Goal: Transaction & Acquisition: Obtain resource

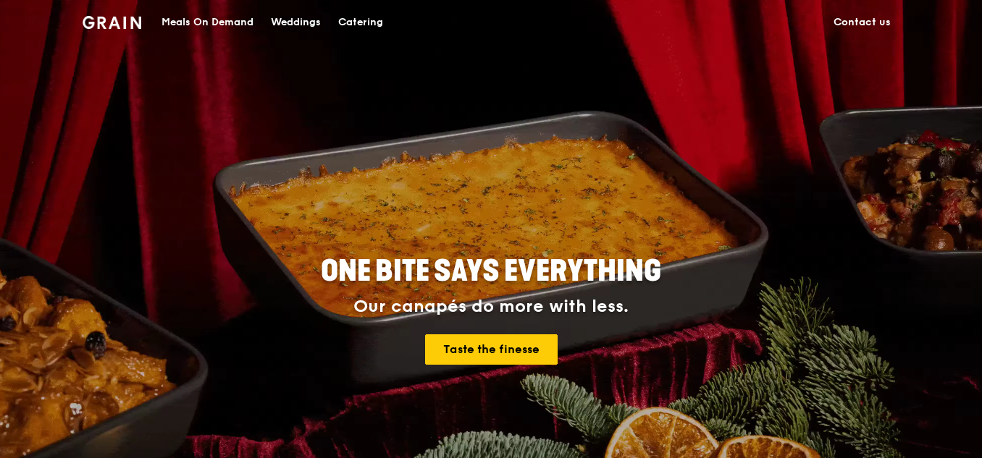
click at [368, 22] on div "Catering" at bounding box center [360, 22] width 45 height 43
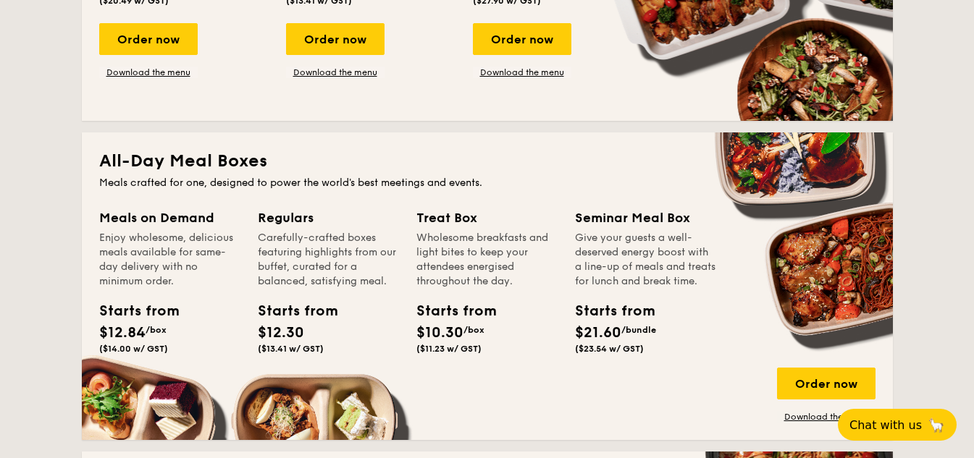
scroll to position [869, 0]
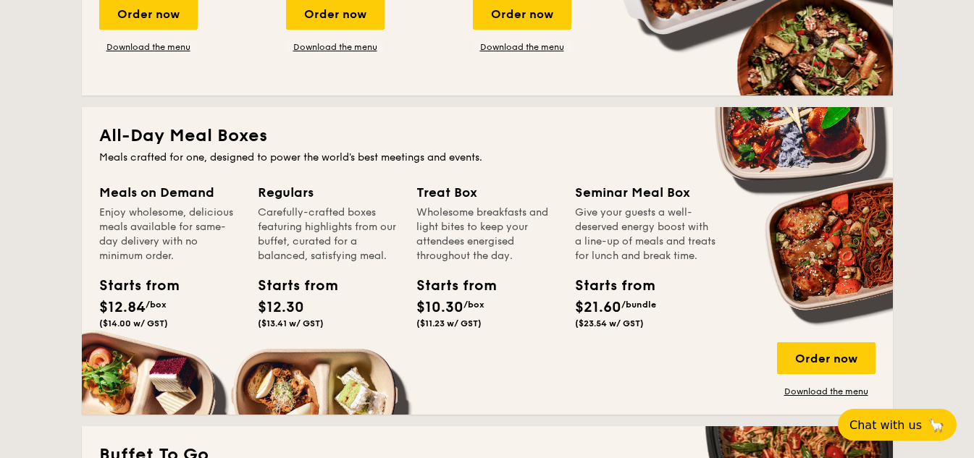
click at [177, 194] on div "Meals on Demand" at bounding box center [169, 192] width 141 height 20
click at [823, 356] on div "Order now" at bounding box center [826, 358] width 98 height 32
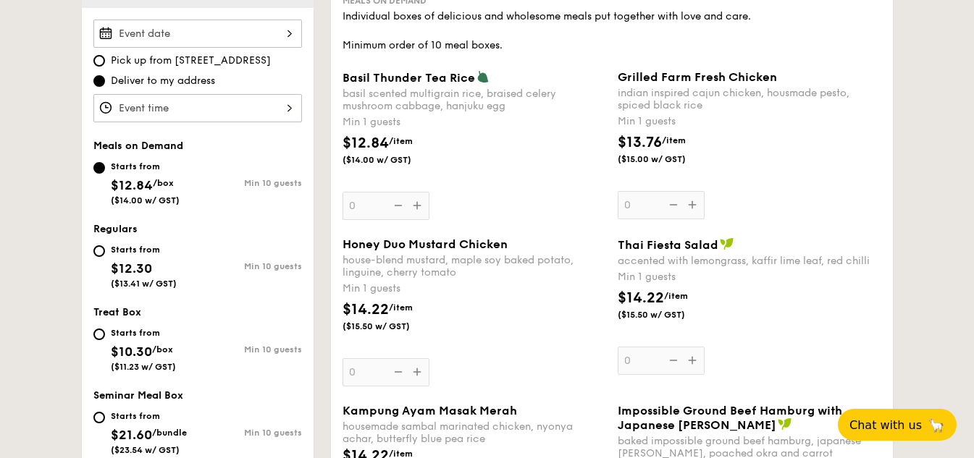
scroll to position [362, 0]
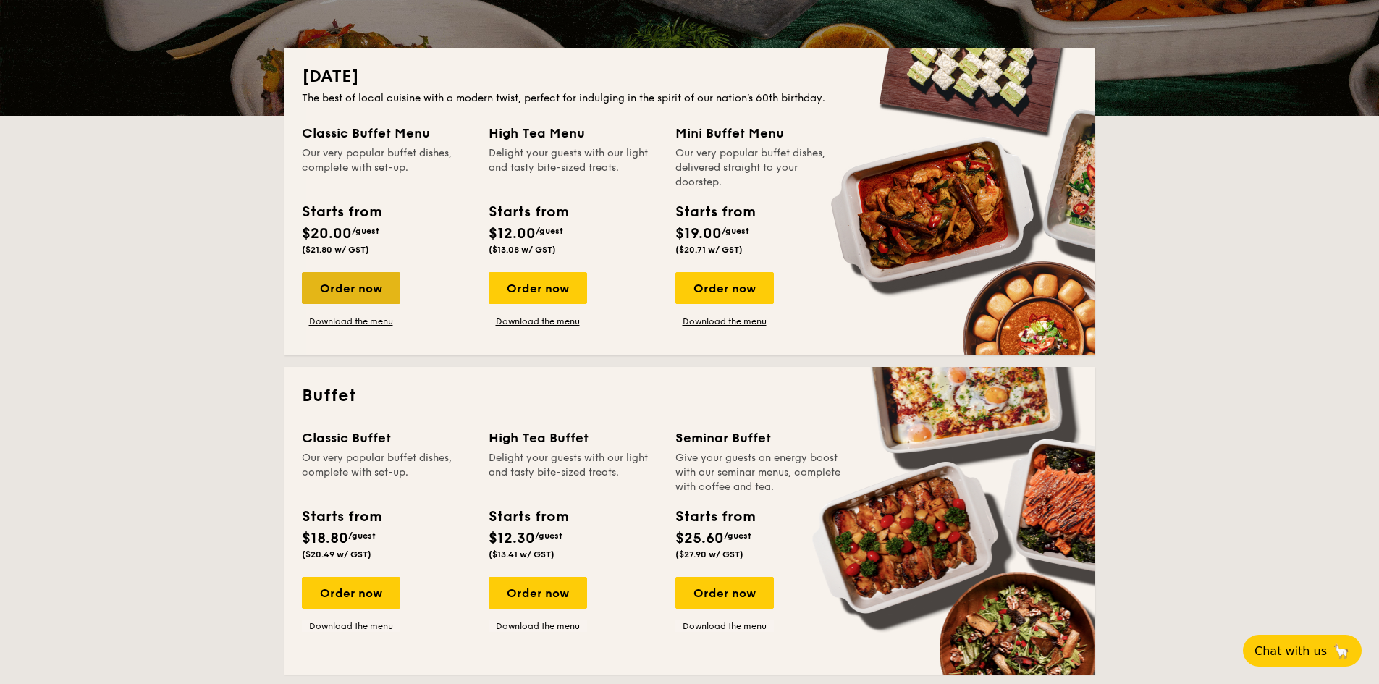
click at [346, 287] on div "Order now" at bounding box center [351, 288] width 98 height 32
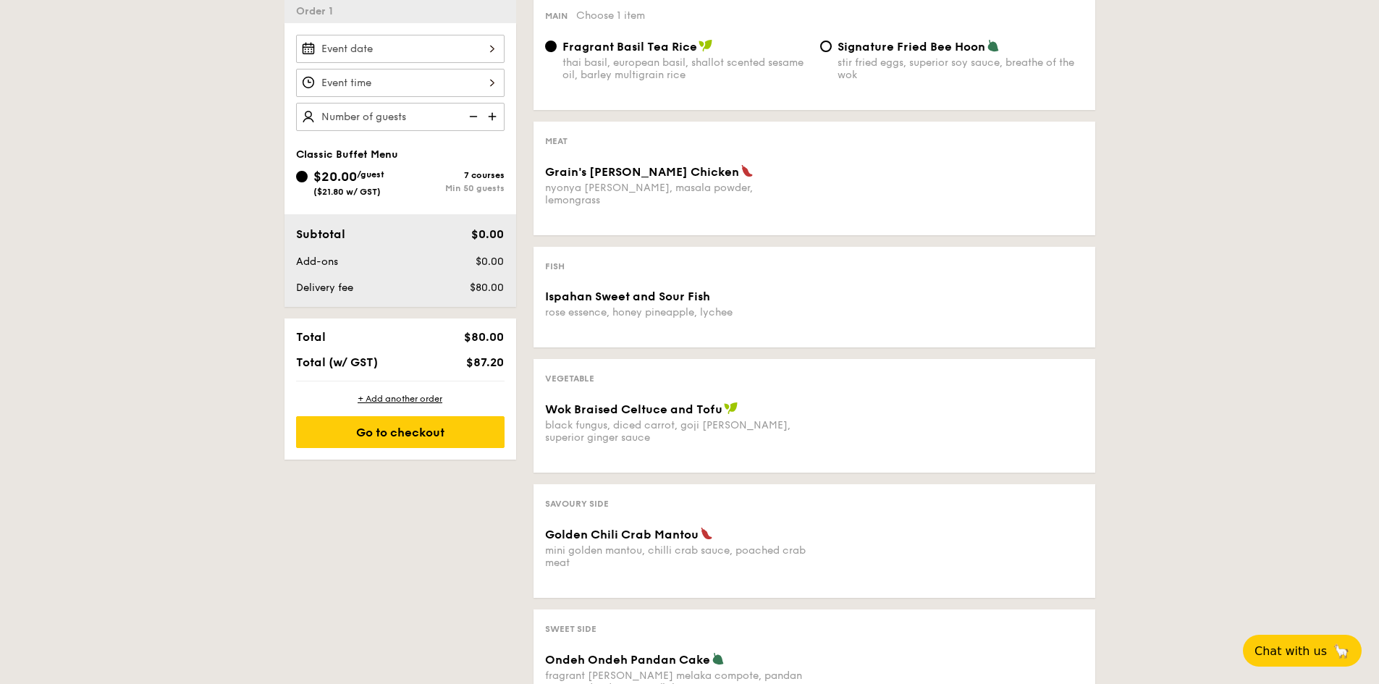
scroll to position [362, 0]
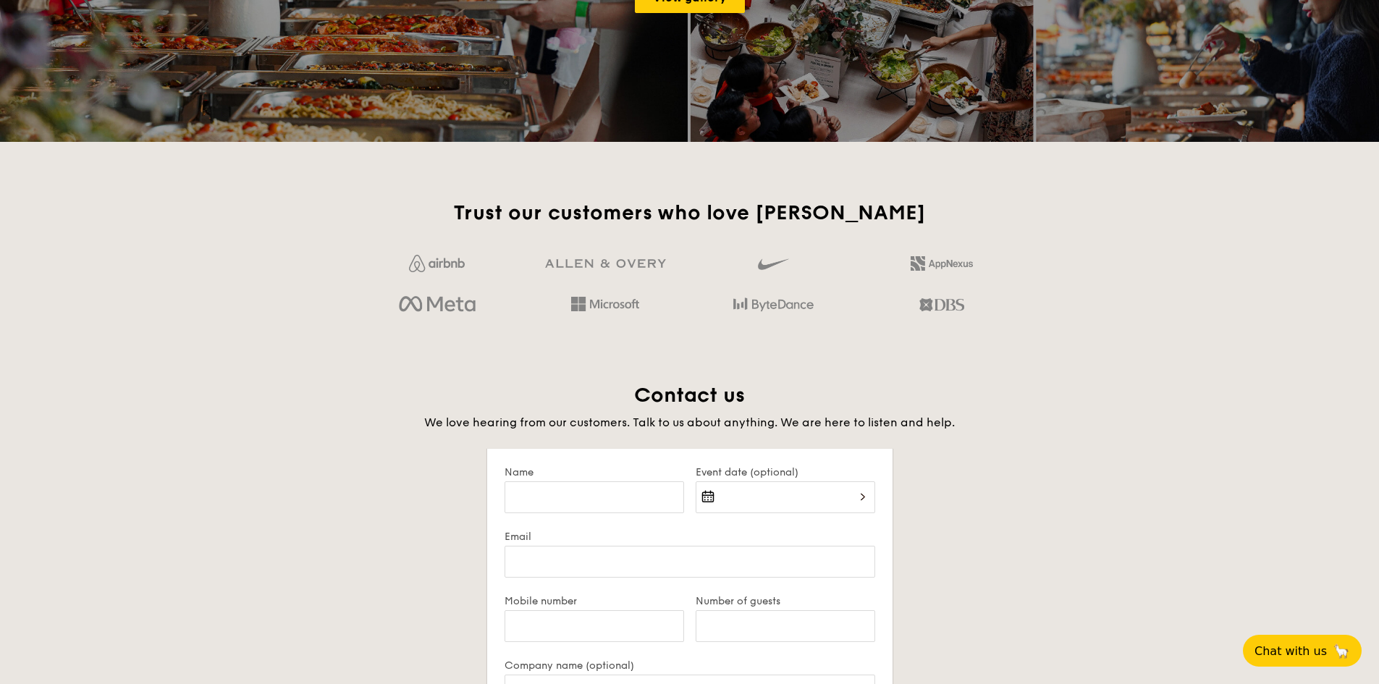
scroll to position [2606, 0]
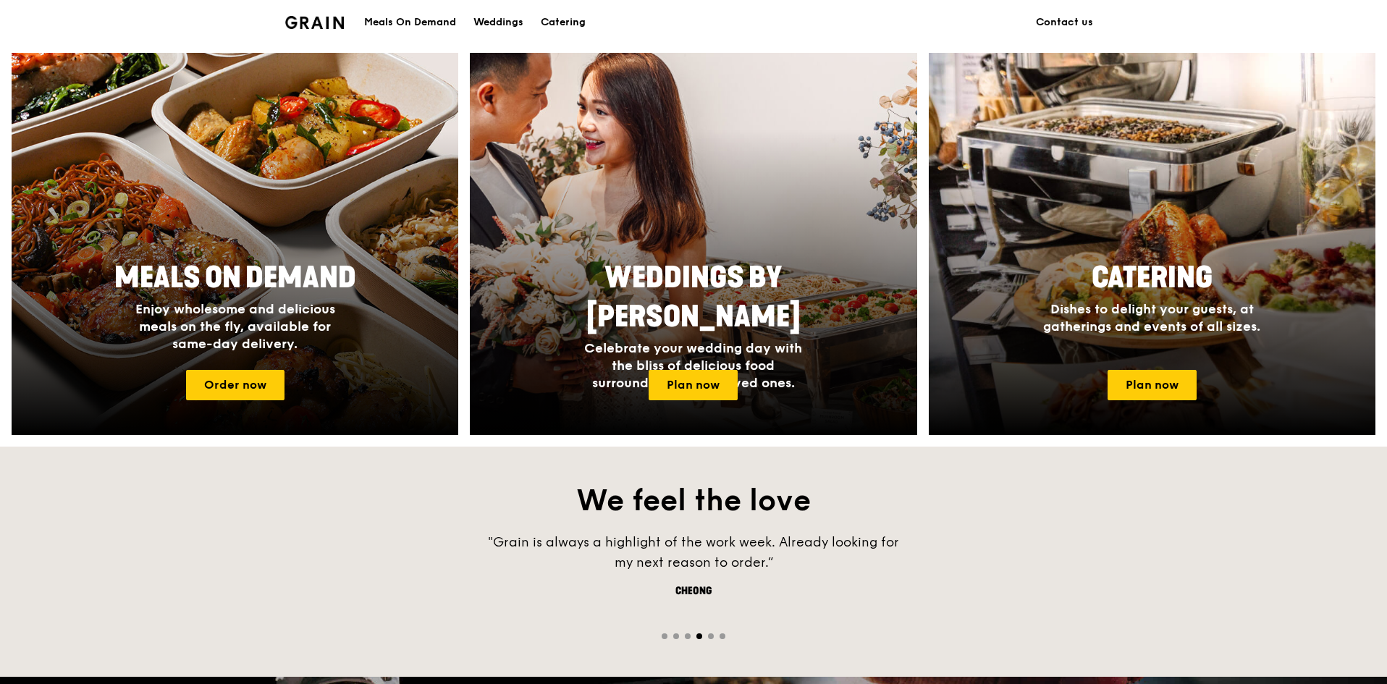
scroll to position [579, 0]
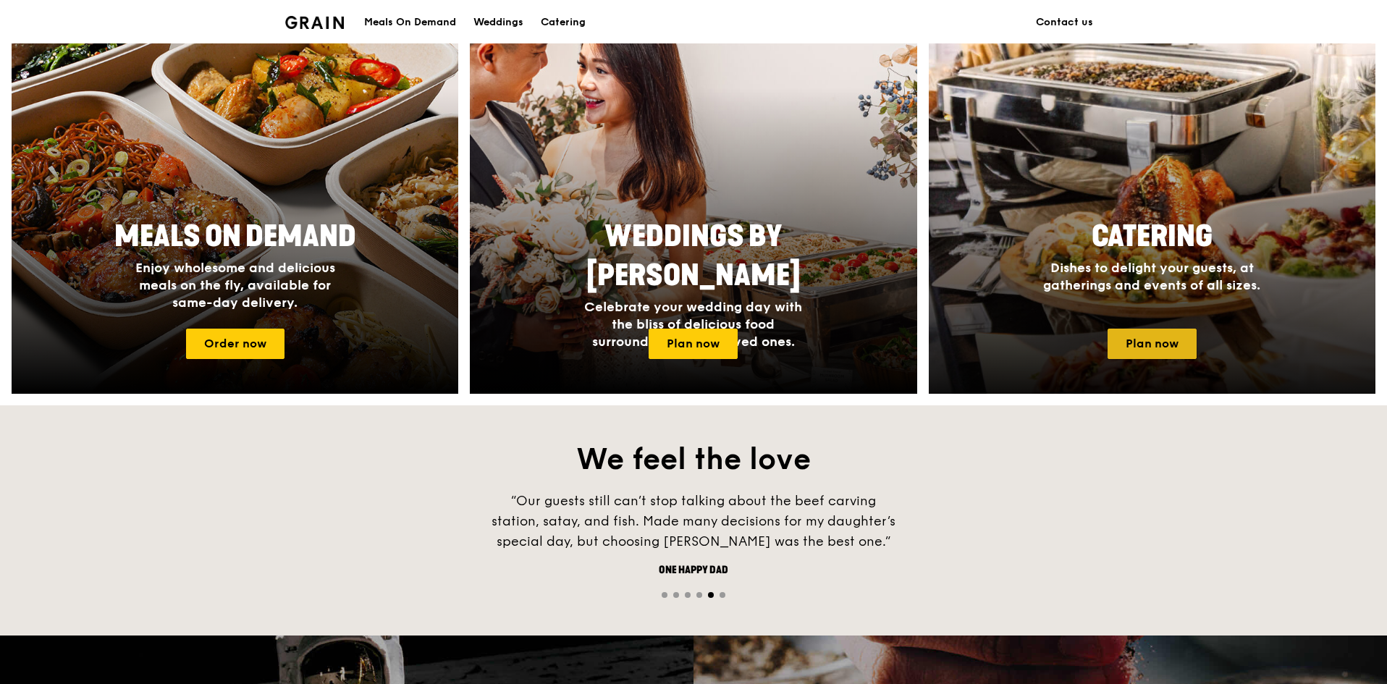
click at [1142, 358] on link "Plan now" at bounding box center [1152, 344] width 89 height 30
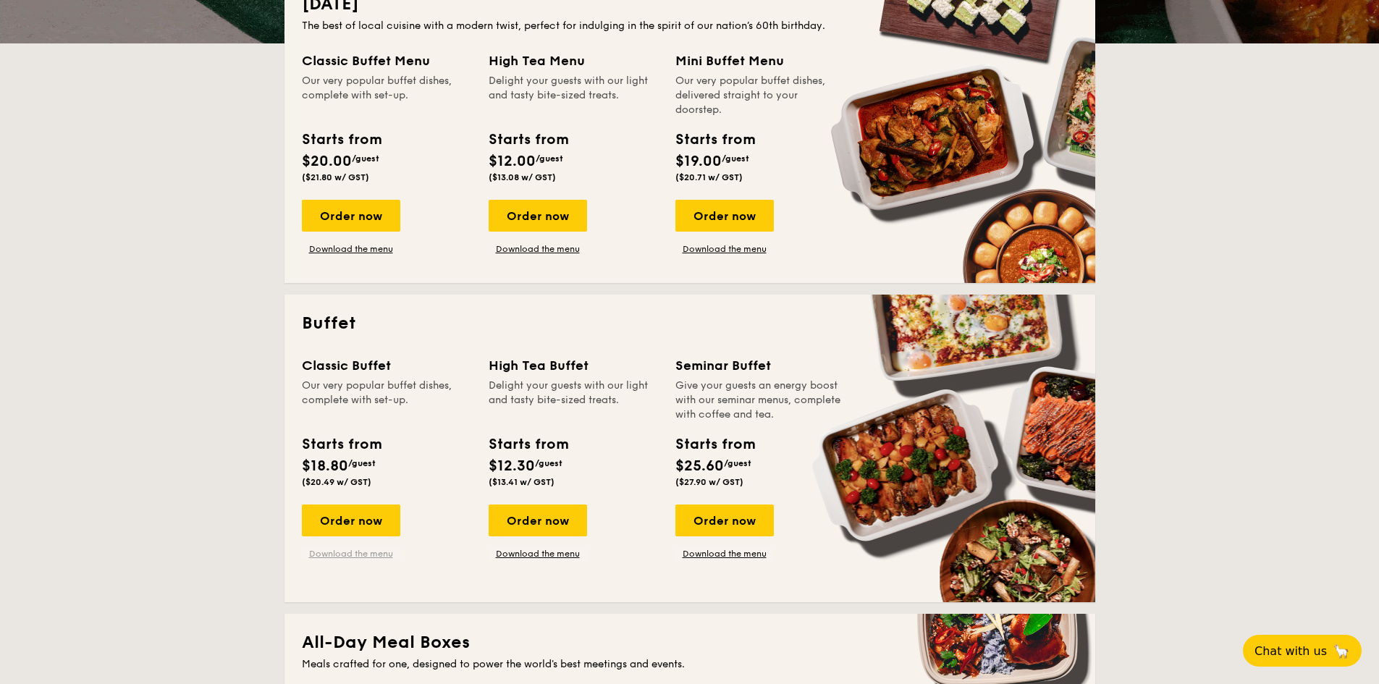
click at [367, 550] on link "Download the menu" at bounding box center [351, 554] width 98 height 12
